Goal: Find specific page/section: Find specific page/section

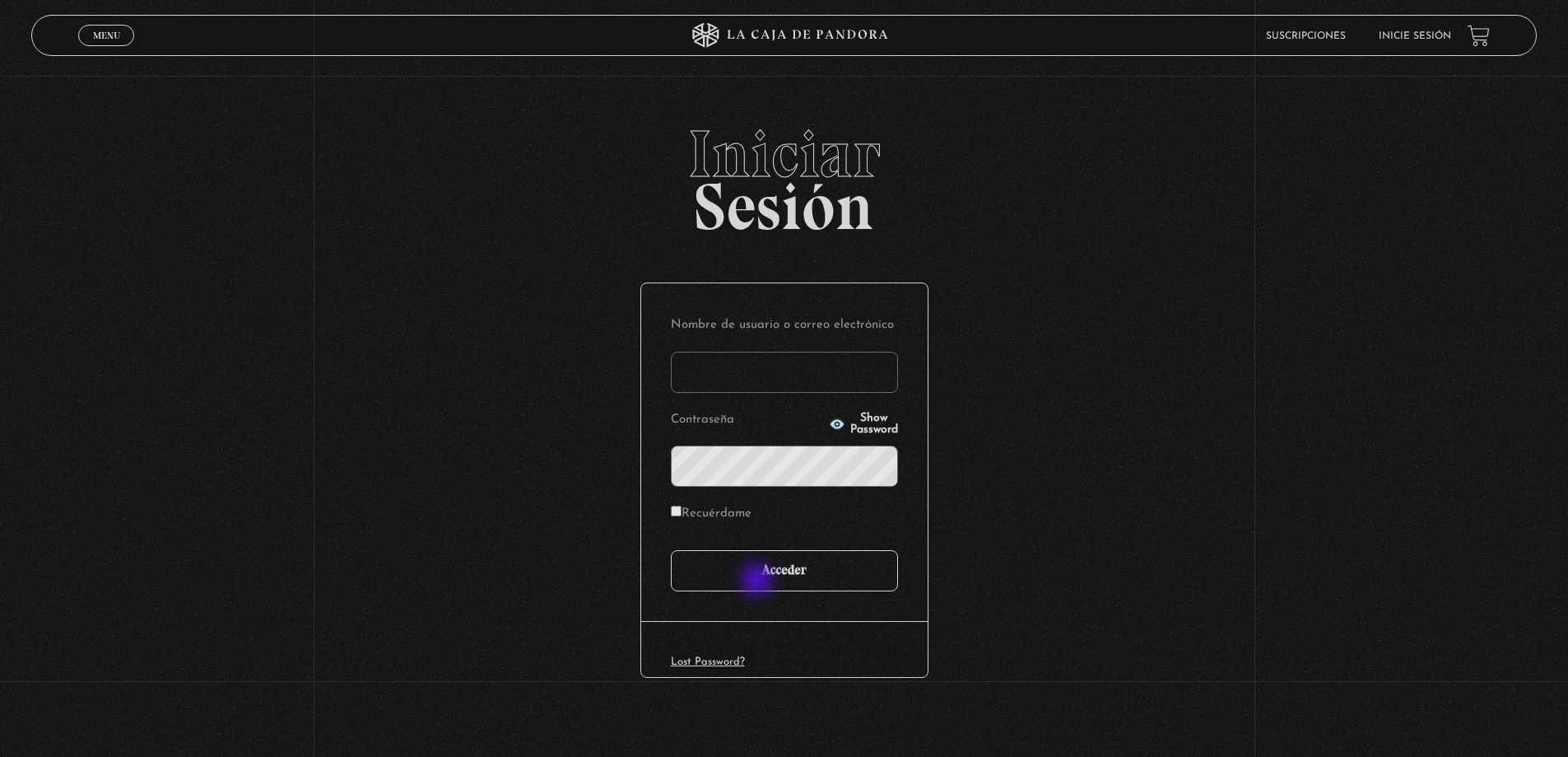
type input "[PERSON_NAME]"
click at [759, 582] on input "Acceder" at bounding box center [784, 570] width 227 height 42
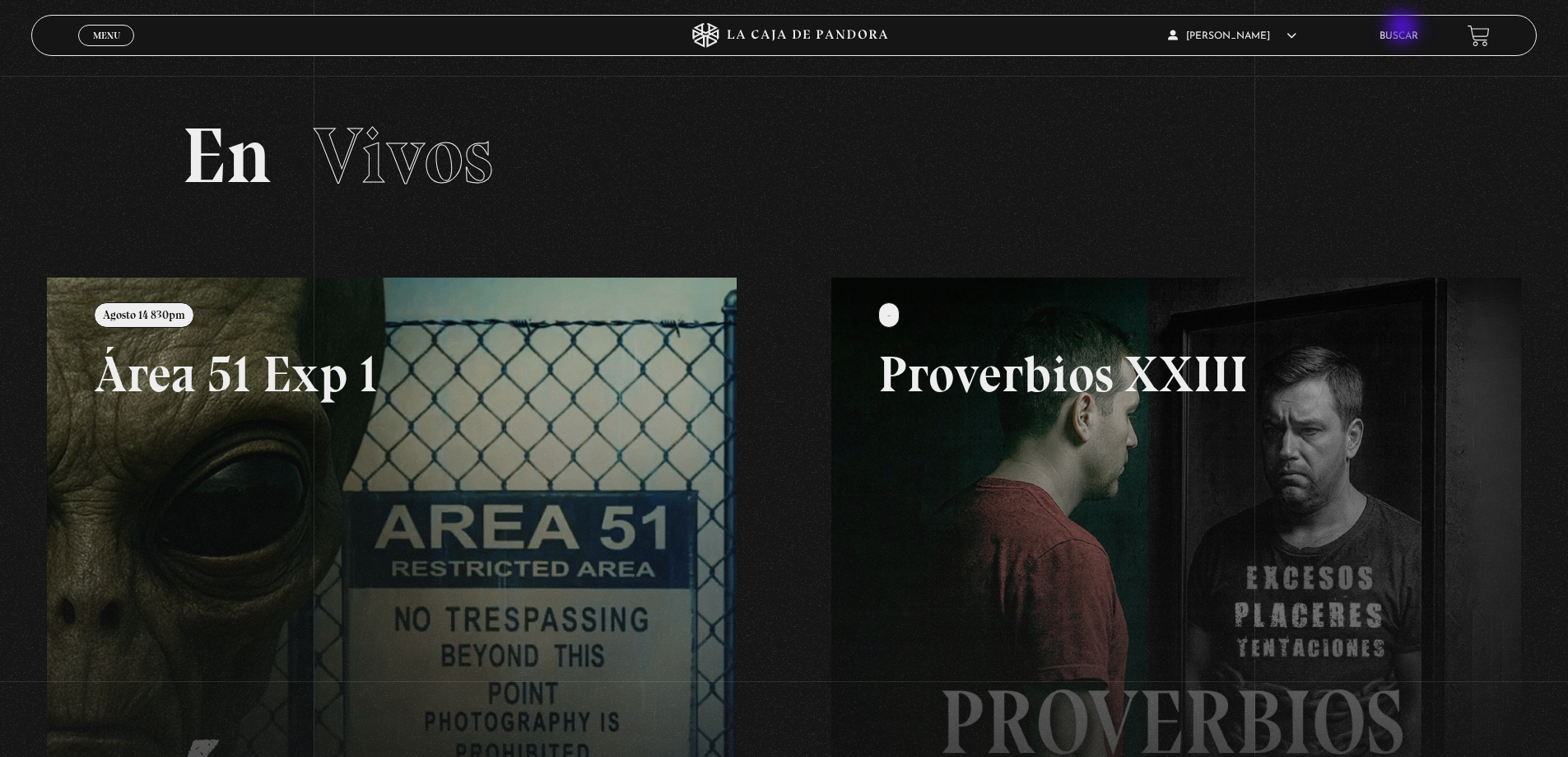
click at [1403, 27] on li "Buscar" at bounding box center [1399, 35] width 39 height 26
click at [1405, 32] on link "Buscar" at bounding box center [1399, 35] width 39 height 10
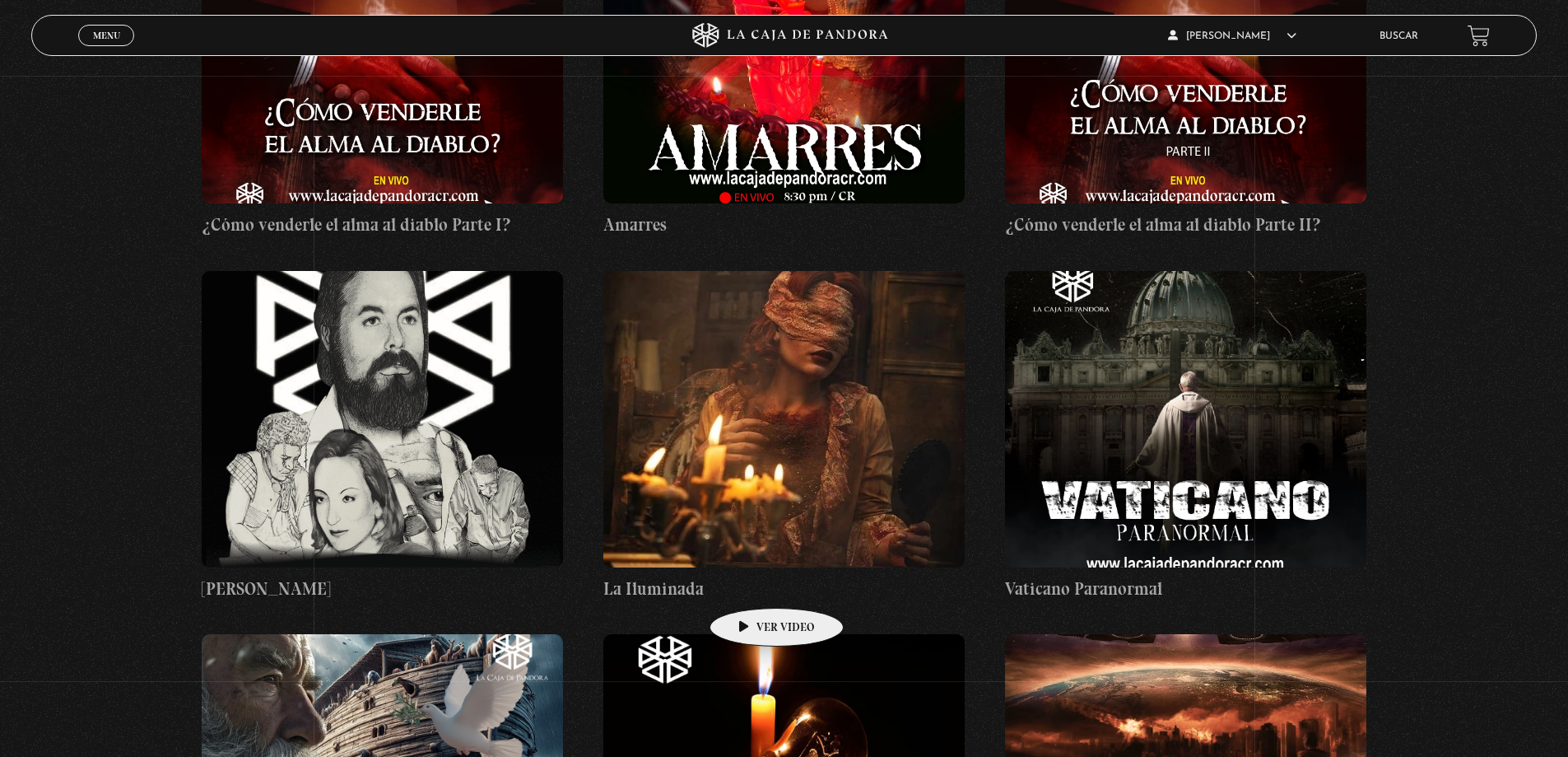
scroll to position [9635, 0]
